Goal: Navigation & Orientation: Find specific page/section

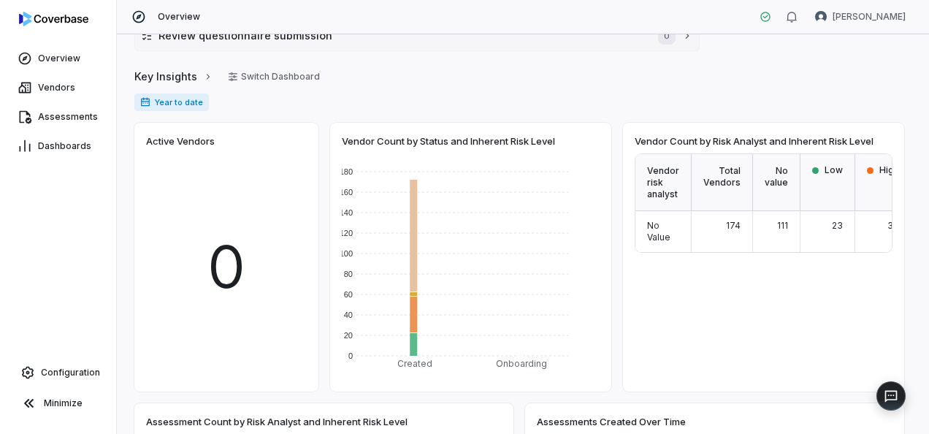
scroll to position [219, 0]
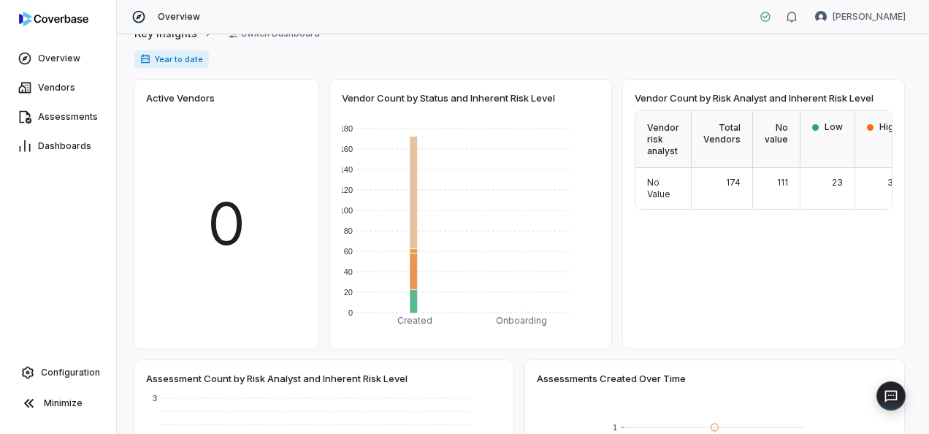
click at [726, 182] on span "174" at bounding box center [733, 182] width 15 height 11
click at [41, 92] on span "Vendors" at bounding box center [56, 88] width 37 height 12
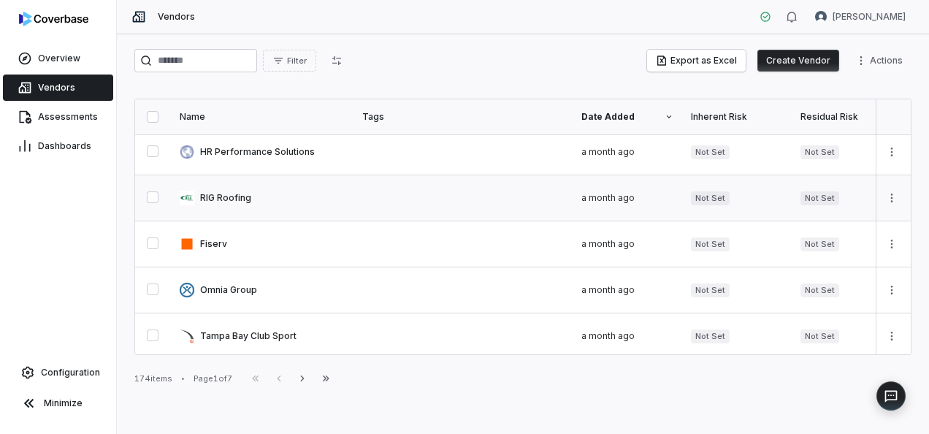
scroll to position [73, 0]
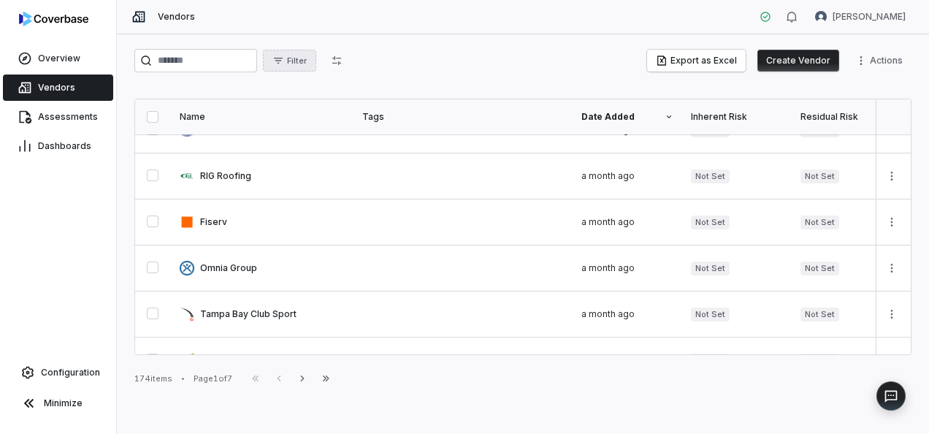
click at [307, 61] on span "Filter" at bounding box center [297, 60] width 20 height 11
click at [501, 16] on html "Overview Vendors Assessments Dashboards Configuration Minimize Vendors Ron Defe…" at bounding box center [464, 217] width 929 height 434
click at [65, 121] on span "Assessments" at bounding box center [68, 117] width 60 height 12
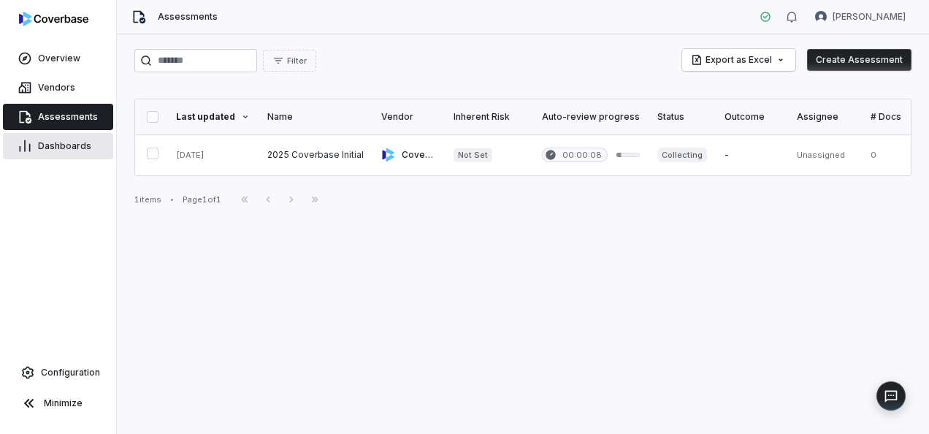
click at [55, 147] on span "Dashboards" at bounding box center [64, 146] width 53 height 12
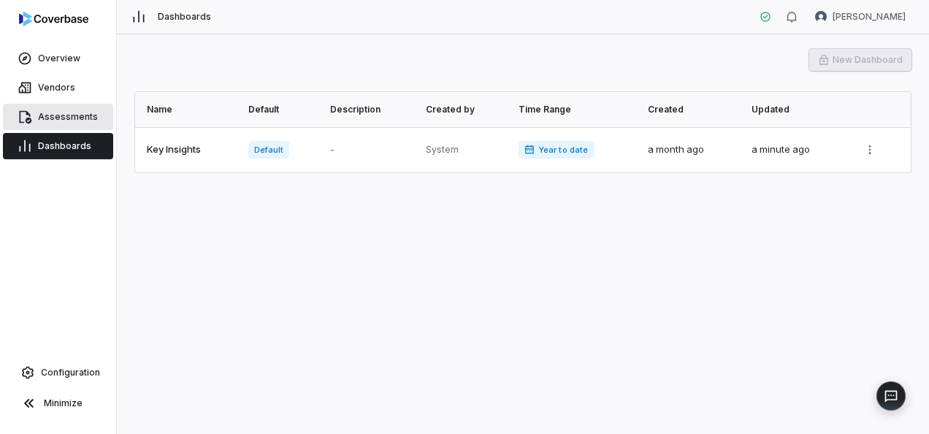
click at [45, 118] on span "Assessments" at bounding box center [68, 117] width 60 height 12
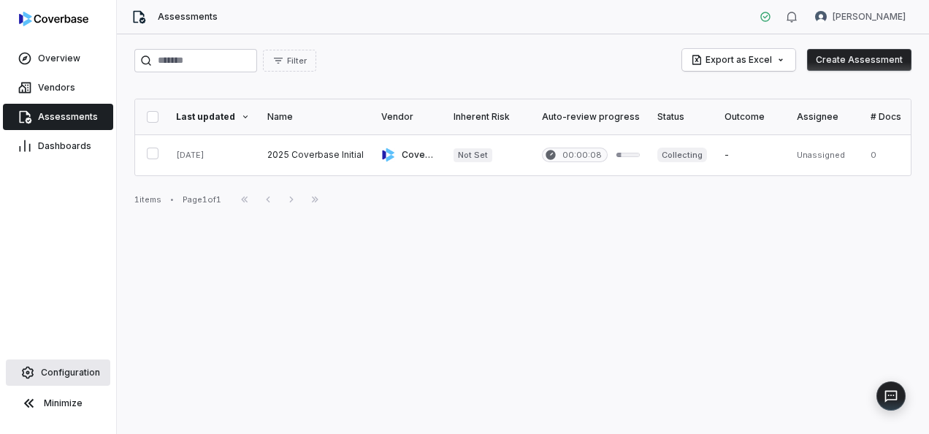
click at [56, 369] on span "Configuration" at bounding box center [70, 372] width 59 height 12
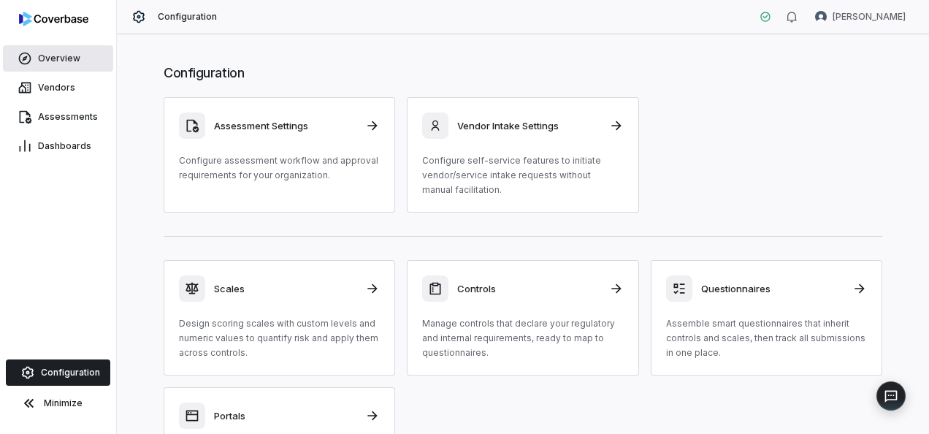
click at [48, 53] on span "Overview" at bounding box center [59, 59] width 42 height 12
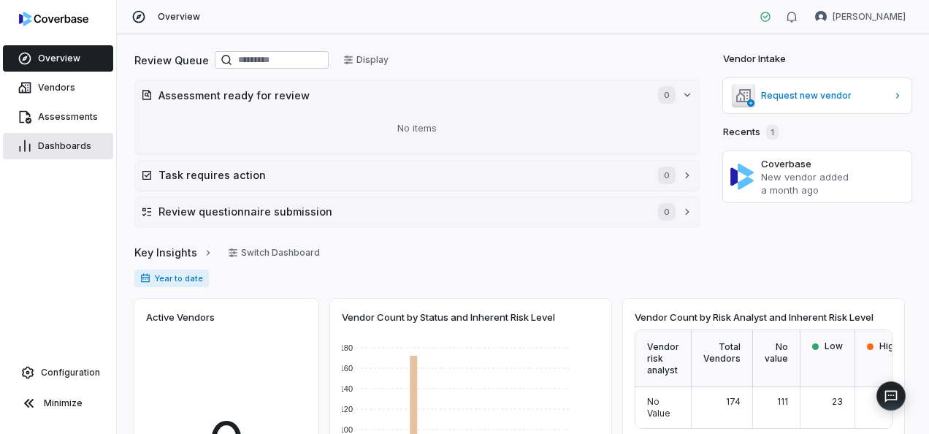
click at [66, 142] on span "Dashboards" at bounding box center [64, 146] width 53 height 12
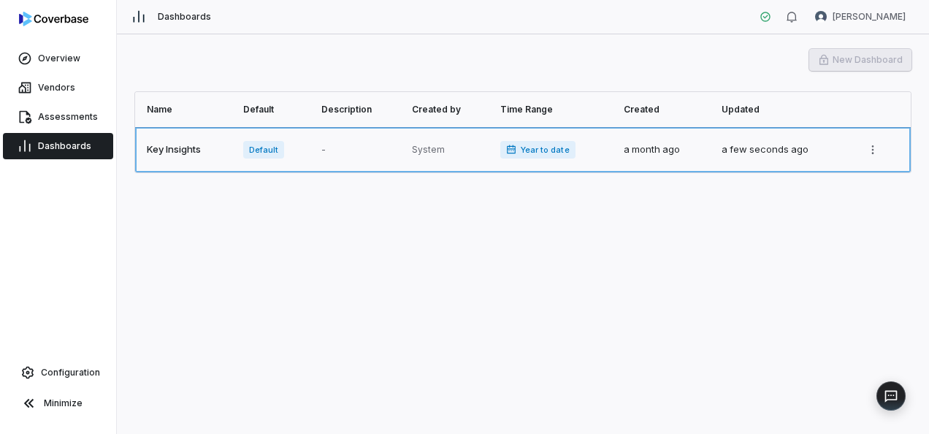
click at [165, 150] on link at bounding box center [184, 149] width 99 height 45
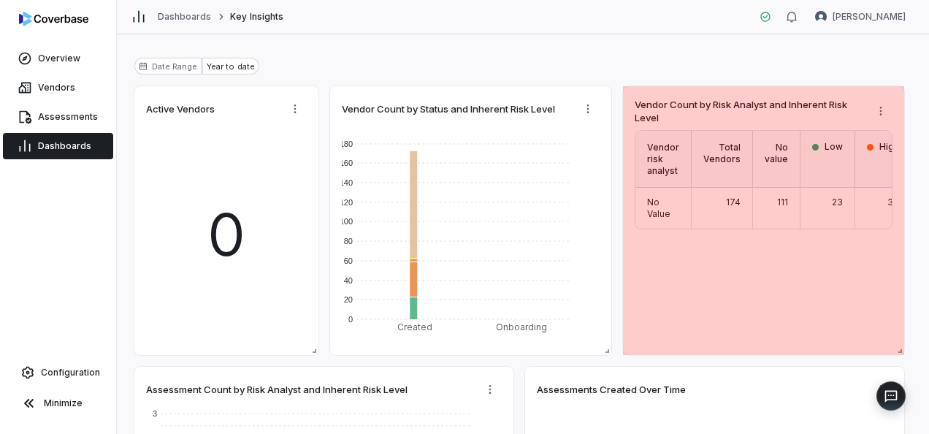
scroll to position [0, 82]
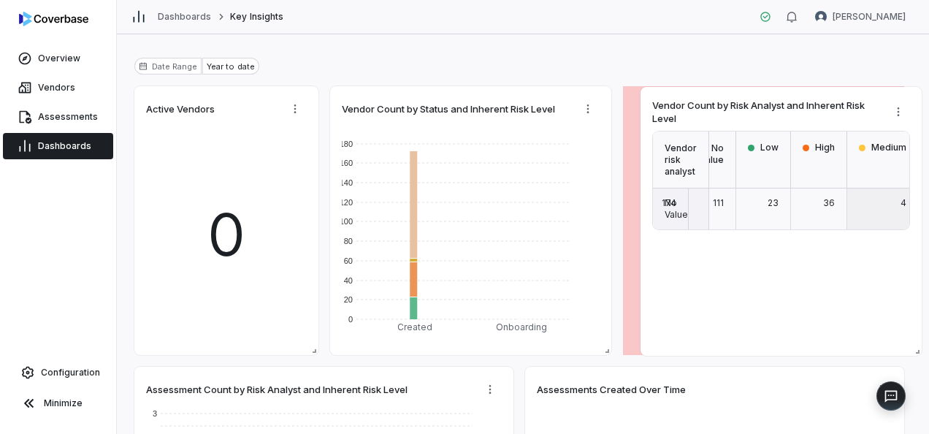
drag, startPoint x: 834, startPoint y: 227, endPoint x: 852, endPoint y: 228, distance: 17.5
click at [852, 228] on div "4" at bounding box center [882, 208] width 71 height 41
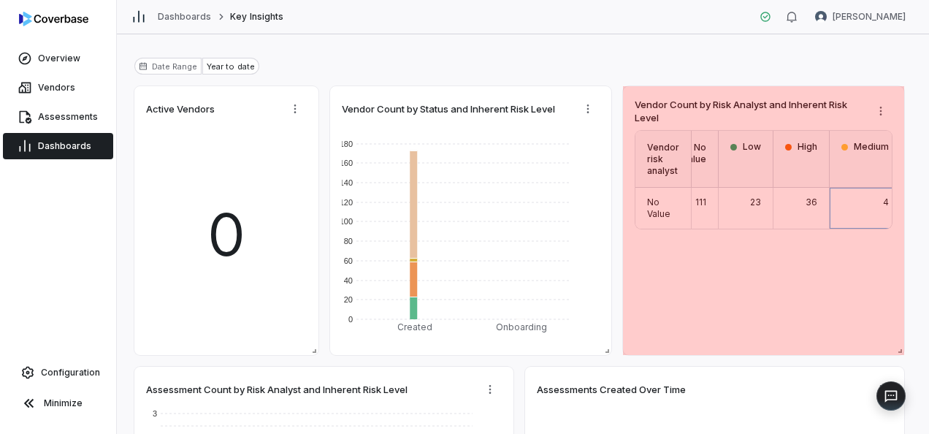
scroll to position [0, 0]
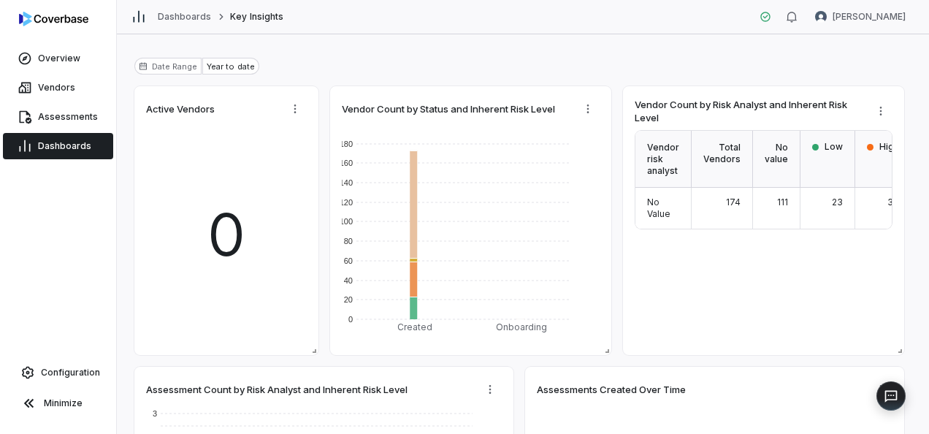
click at [472, 63] on div "Date Range Year to date" at bounding box center [522, 72] width 777 height 28
type textarea "*"
click at [50, 58] on span "Overview" at bounding box center [59, 59] width 42 height 12
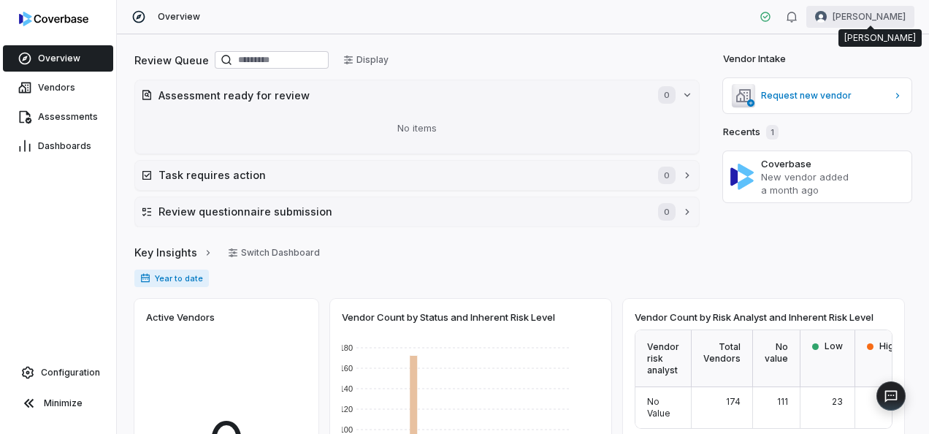
click at [866, 18] on html "Overview Vendors Assessments Dashboards Configuration Minimize Overview Ron Def…" at bounding box center [464, 217] width 929 height 434
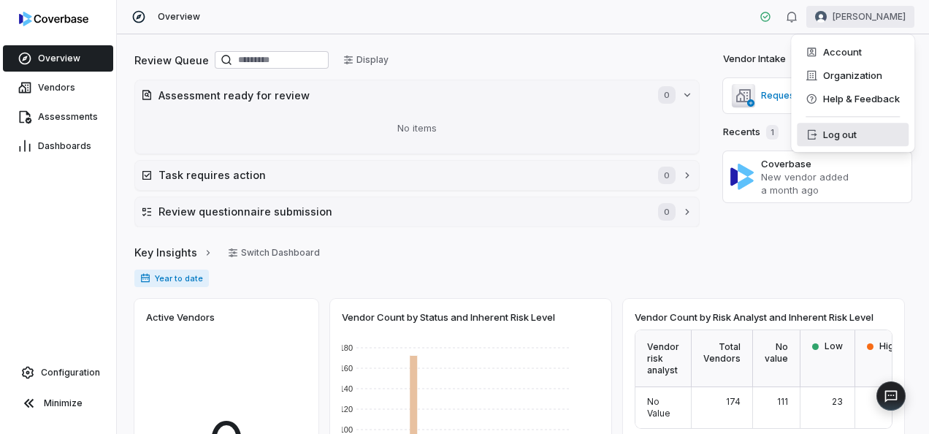
click at [839, 131] on div "Log out" at bounding box center [852, 134] width 112 height 23
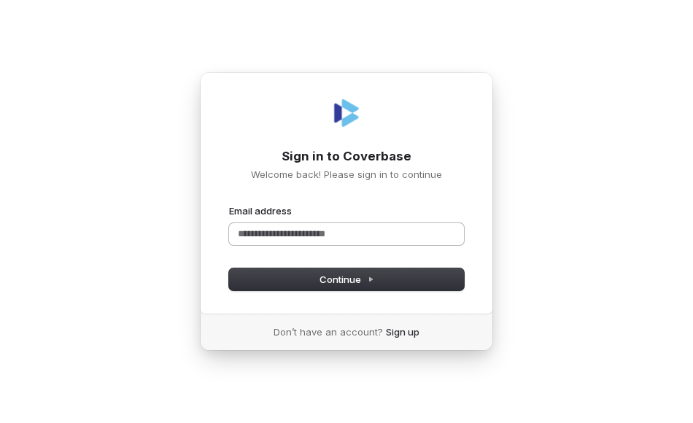
click at [311, 233] on input "Email address" at bounding box center [346, 234] width 235 height 22
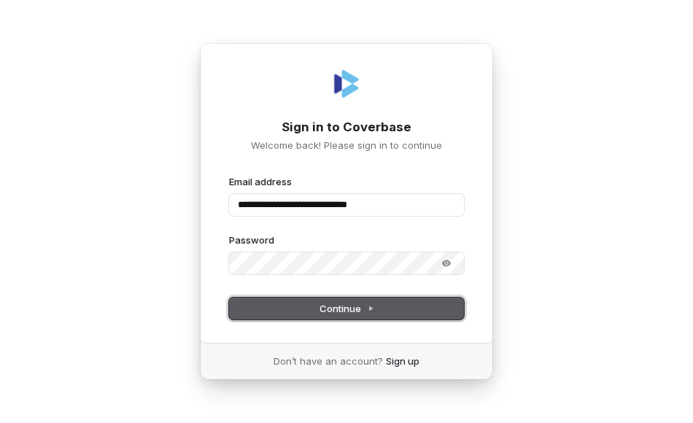
click at [318, 311] on button "Continue" at bounding box center [346, 309] width 235 height 22
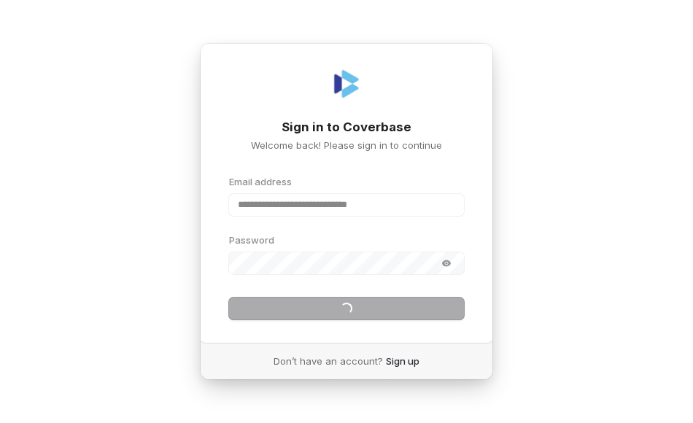
type input "**********"
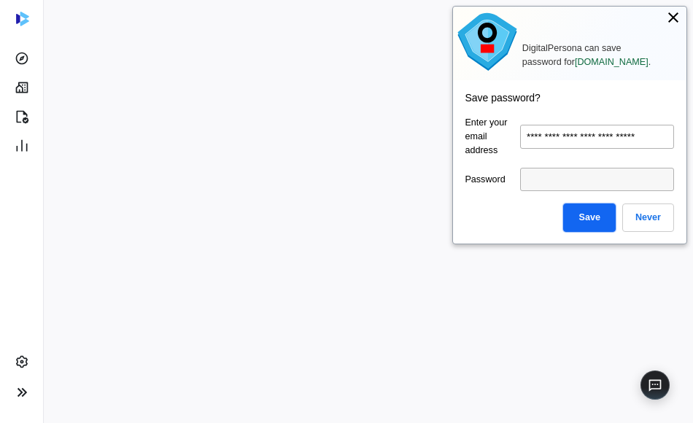
click at [600, 217] on div "Save" at bounding box center [590, 218] width 53 height 28
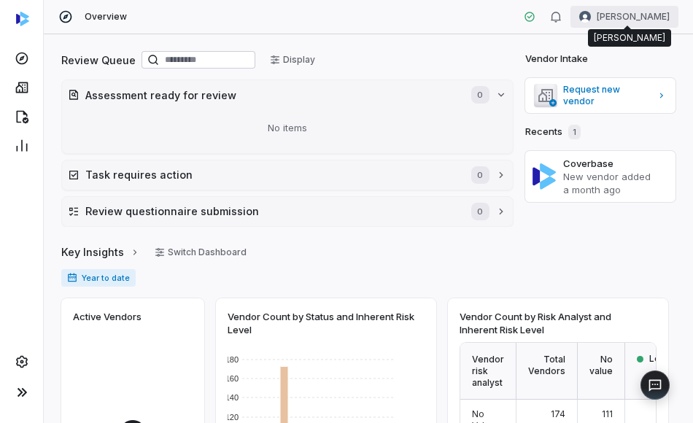
click at [605, 12] on html "Overview Ronald DeFelice Review Queue Display Assessment ready for review 0 No …" at bounding box center [346, 211] width 693 height 423
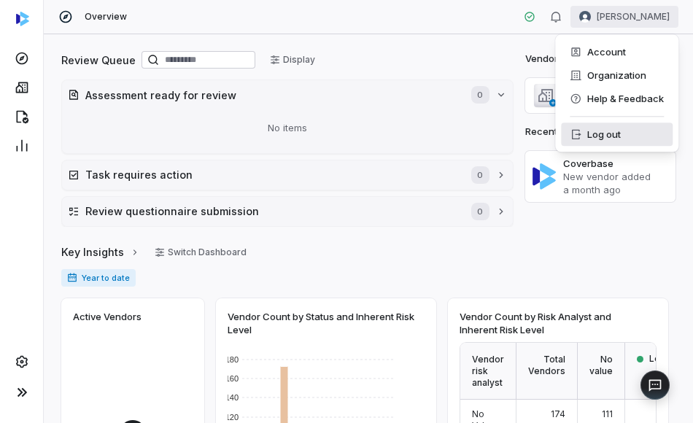
click at [593, 138] on div "Log out" at bounding box center [617, 134] width 112 height 23
